Goal: Find specific page/section: Find specific page/section

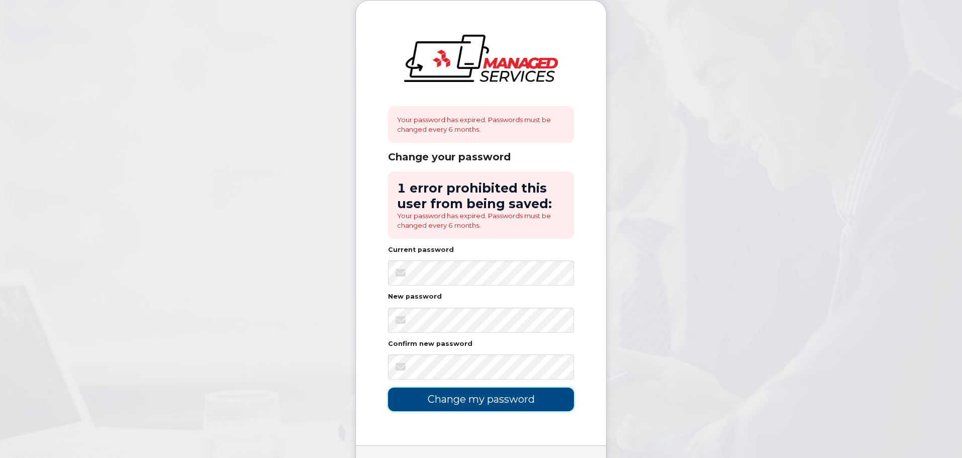
click at [466, 400] on input "Change my password" at bounding box center [481, 400] width 186 height 24
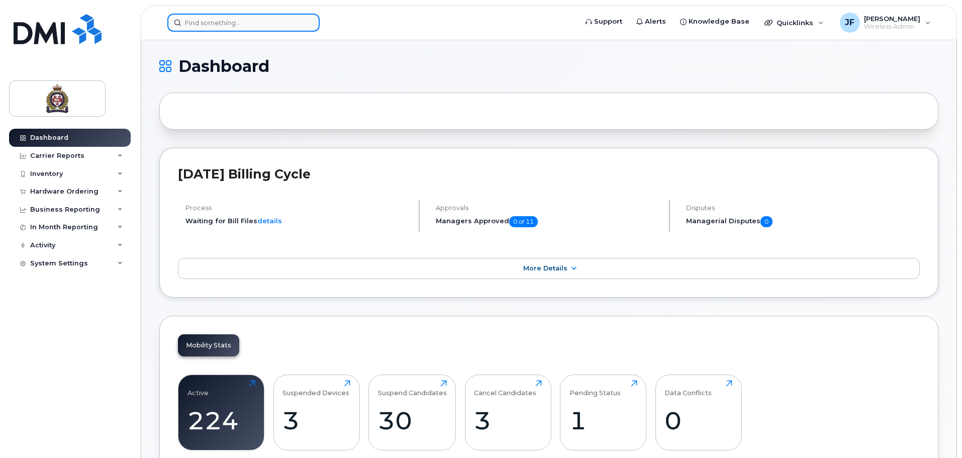
click at [208, 22] on input at bounding box center [243, 23] width 152 height 18
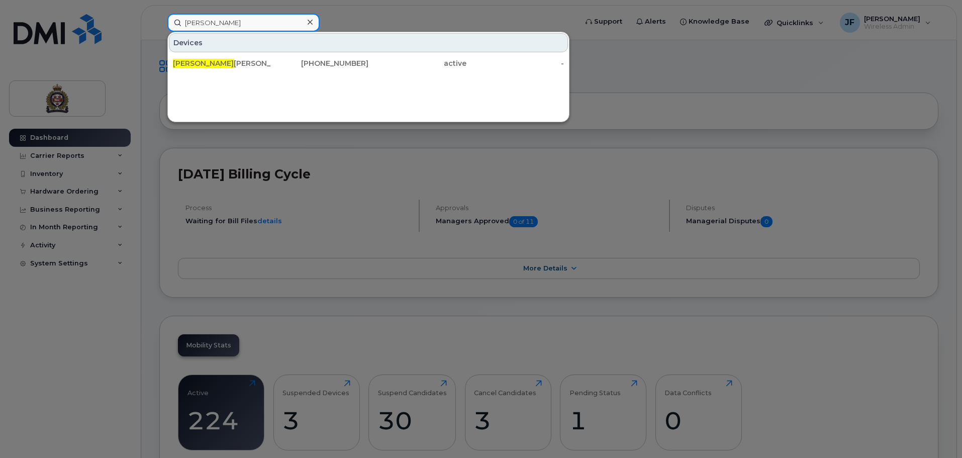
type input "kim"
click at [205, 54] on div "Kim Gould 519-831-2566 active -" at bounding box center [368, 63] width 401 height 20
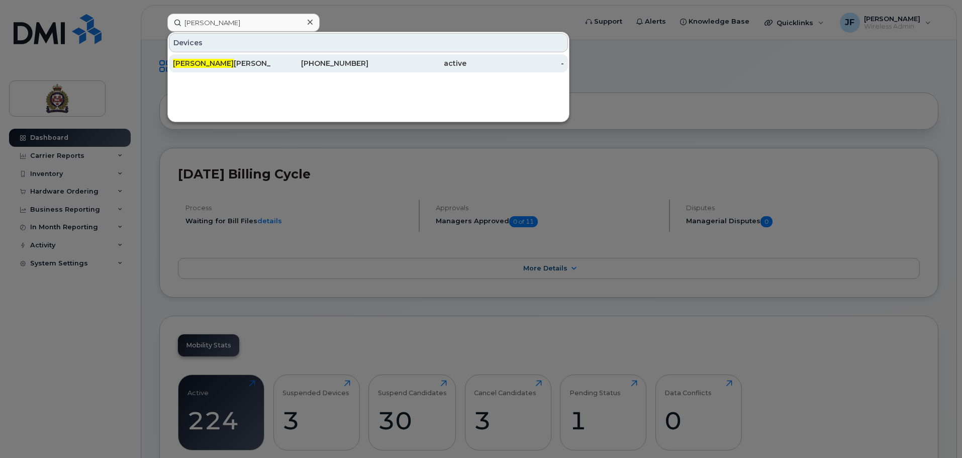
click at [205, 55] on div "Kim Gould" at bounding box center [222, 63] width 98 height 18
